Goal: Navigation & Orientation: Find specific page/section

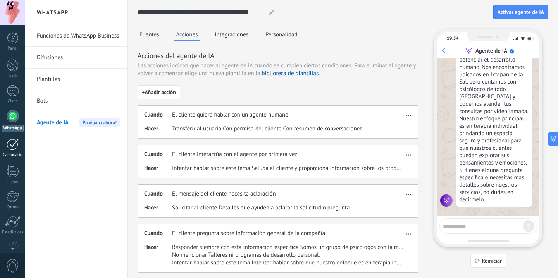
click at [23, 144] on link "Calendario" at bounding box center [12, 147] width 25 height 19
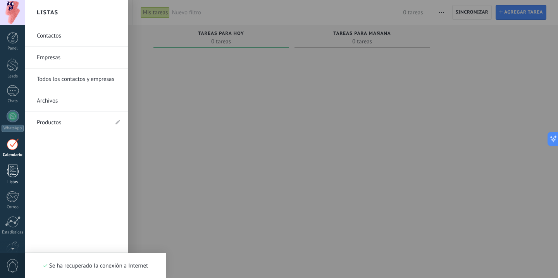
click at [16, 171] on div at bounding box center [13, 171] width 12 height 14
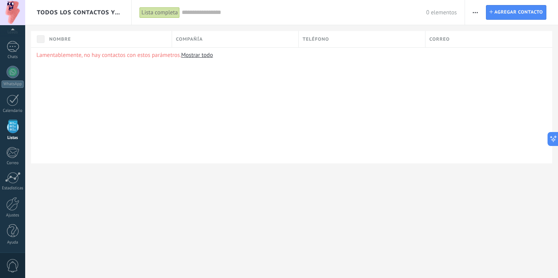
scroll to position [20, 0]
click at [105, 117] on div "Lamentablemente, no hay contactos con estos parámetros. Mostrar todo" at bounding box center [291, 105] width 521 height 116
